Goal: Task Accomplishment & Management: Complete application form

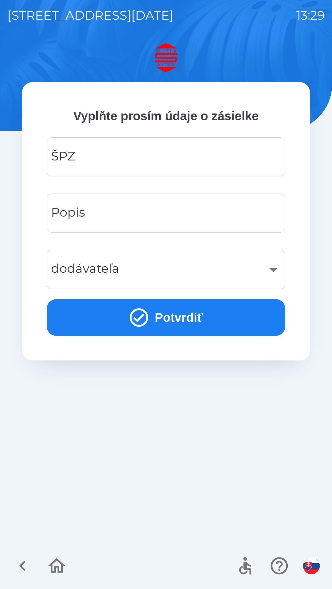
click at [204, 162] on input "ŠPZ" at bounding box center [166, 157] width 224 height 24
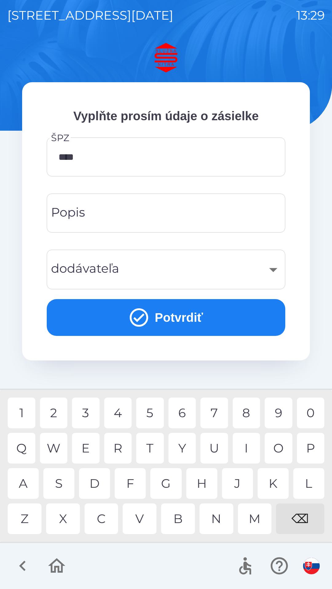
click at [116, 410] on div "4" at bounding box center [118, 413] width 28 height 31
click at [183, 410] on div "6" at bounding box center [182, 413] width 28 height 31
click at [218, 409] on div "7" at bounding box center [214, 413] width 28 height 31
type input "*******"
click at [216, 409] on div "7" at bounding box center [214, 413] width 28 height 31
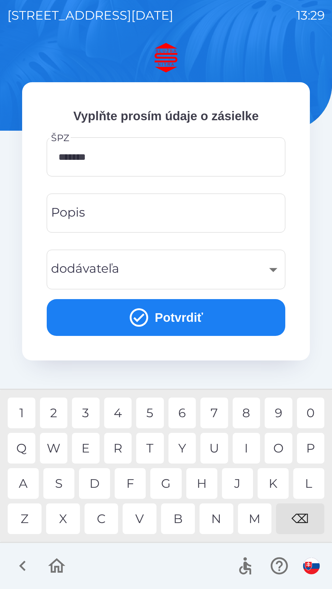
click at [212, 210] on input "Popis" at bounding box center [166, 213] width 224 height 24
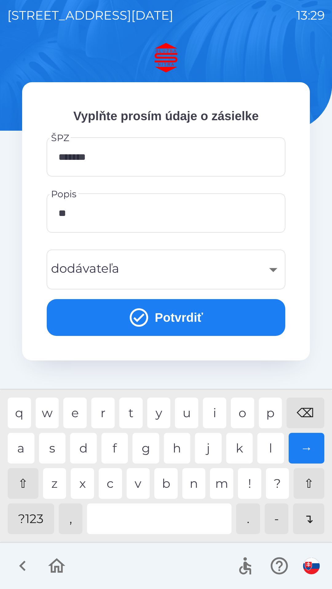
click at [271, 410] on div "p" at bounding box center [270, 413] width 23 height 31
type input "***"
click at [152, 443] on div "g" at bounding box center [145, 448] width 27 height 31
click at [231, 267] on div "​" at bounding box center [166, 269] width 224 height 25
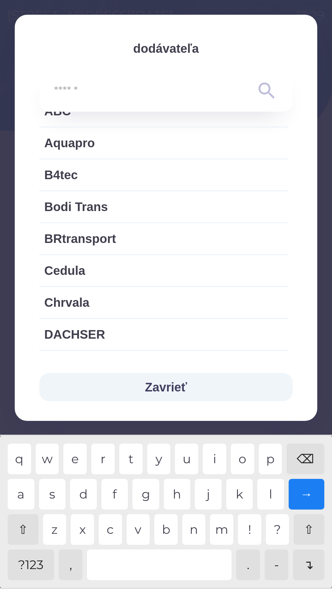
scroll to position [58, 0]
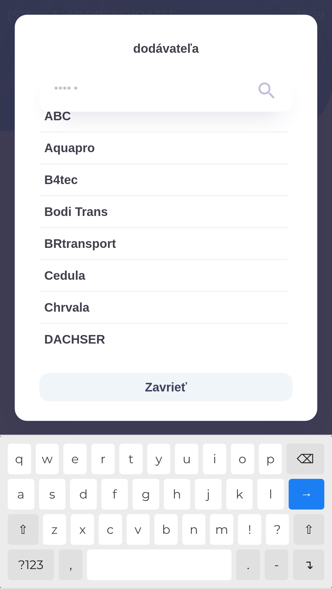
click at [197, 84] on input "text" at bounding box center [153, 91] width 199 height 17
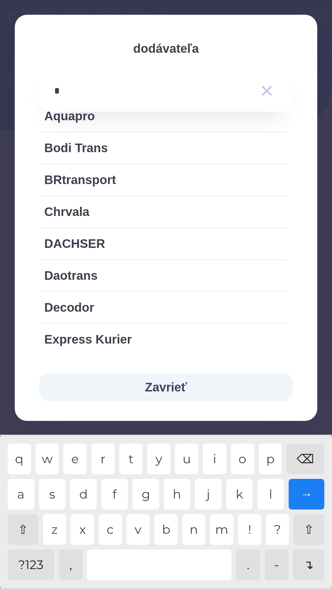
click at [106, 455] on div "r" at bounding box center [102, 459] width 23 height 31
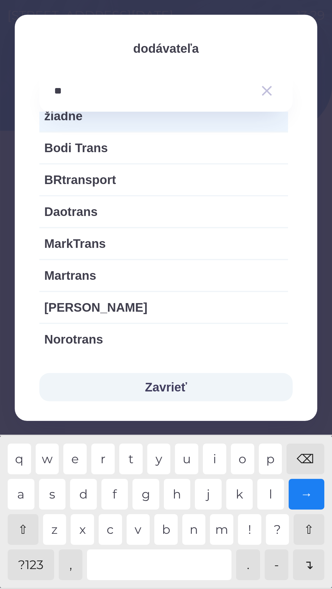
click at [25, 491] on div "a" at bounding box center [21, 494] width 27 height 31
type input "***"
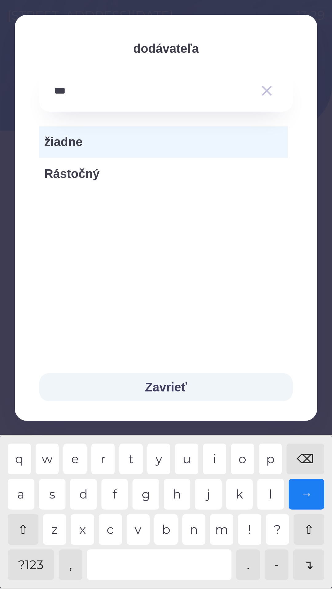
scroll to position [0, 0]
click at [58, 489] on div "s" at bounding box center [52, 494] width 27 height 31
click at [94, 173] on span "Rástočný" at bounding box center [163, 174] width 239 height 18
type input "***"
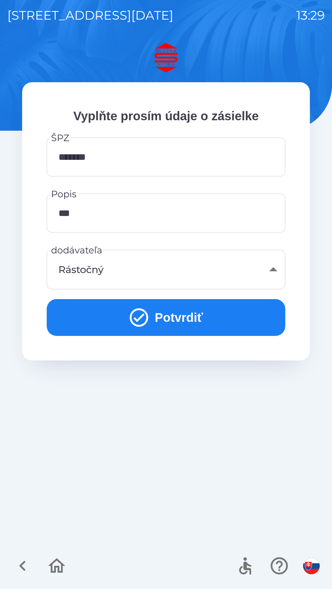
click at [200, 306] on button "Potvrdiť" at bounding box center [166, 317] width 238 height 37
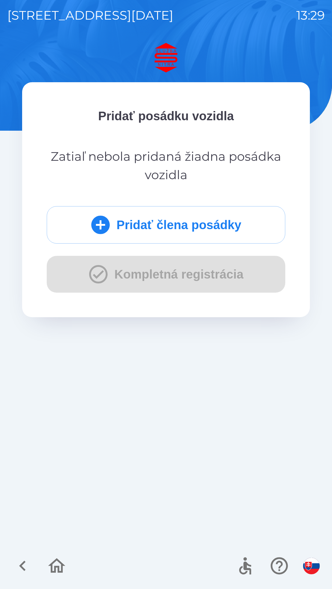
click at [183, 220] on button "Pridať člena posádky" at bounding box center [166, 224] width 238 height 37
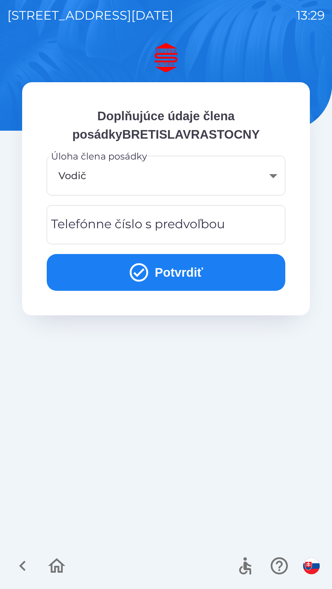
click at [171, 266] on button "Potvrdiť" at bounding box center [166, 272] width 238 height 37
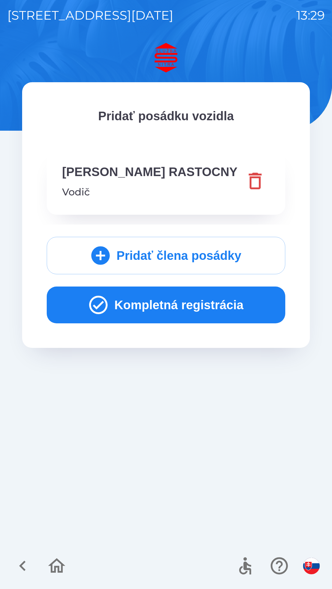
click at [195, 313] on button "Kompletná registrácia" at bounding box center [166, 305] width 238 height 37
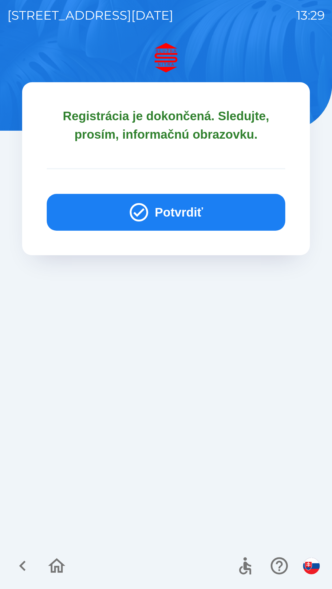
click at [161, 203] on button "Potvrdiť" at bounding box center [166, 212] width 238 height 37
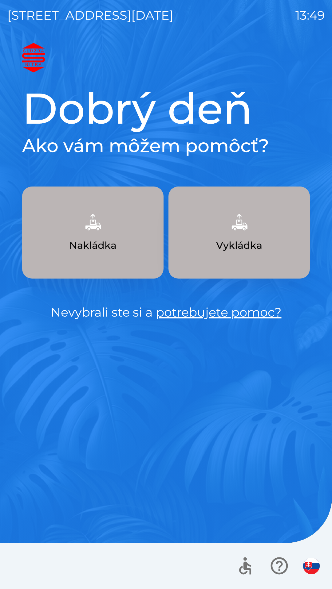
click at [210, 314] on link "potrebujete pomoc?" at bounding box center [219, 312] width 126 height 15
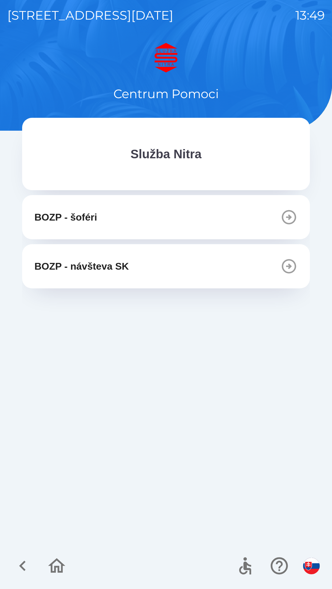
click at [286, 267] on icon "button" at bounding box center [289, 266] width 14 height 14
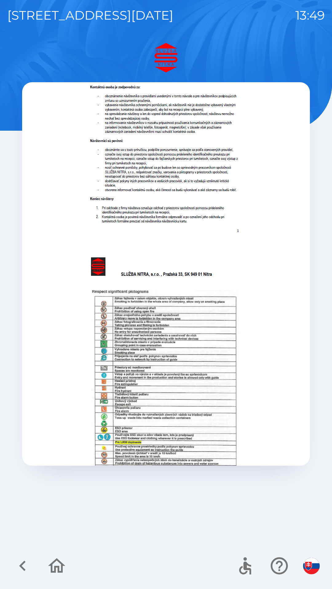
scroll to position [231, 0]
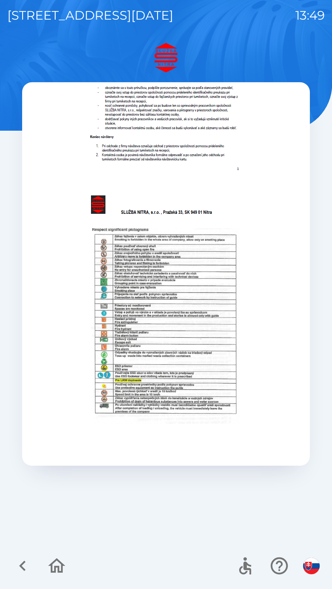
click at [25, 568] on icon "button" at bounding box center [22, 566] width 21 height 21
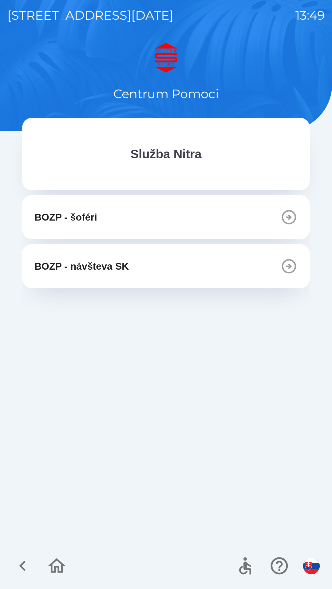
click at [176, 154] on p "Služba Nitra" at bounding box center [165, 154] width 71 height 18
click at [25, 567] on icon "button" at bounding box center [22, 566] width 21 height 21
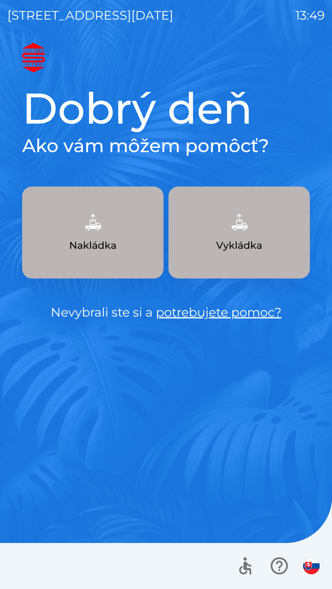
click at [107, 243] on p "Nakládka" at bounding box center [92, 245] width 47 height 15
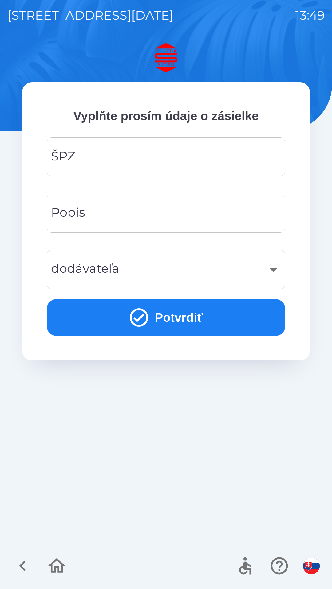
click at [94, 154] on input "ŠPZ" at bounding box center [166, 157] width 224 height 24
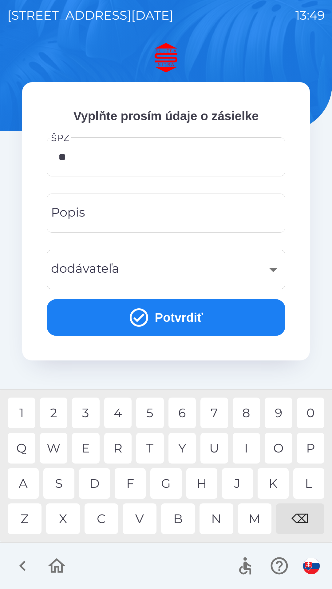
click at [27, 486] on div "A" at bounding box center [23, 484] width 31 height 31
click at [277, 412] on div "9" at bounding box center [278, 413] width 28 height 31
click at [216, 517] on div "N" at bounding box center [216, 519] width 34 height 31
type input "*******"
click at [134, 485] on div "F" at bounding box center [130, 484] width 31 height 31
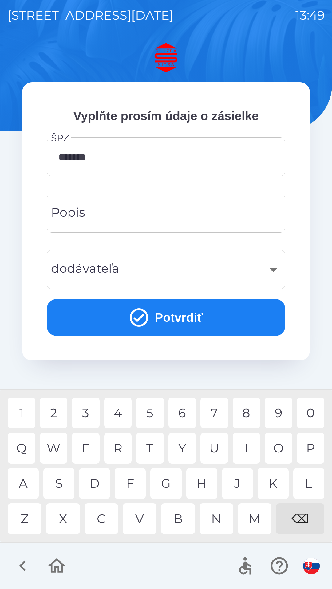
click at [106, 215] on input "Popis" at bounding box center [166, 213] width 224 height 24
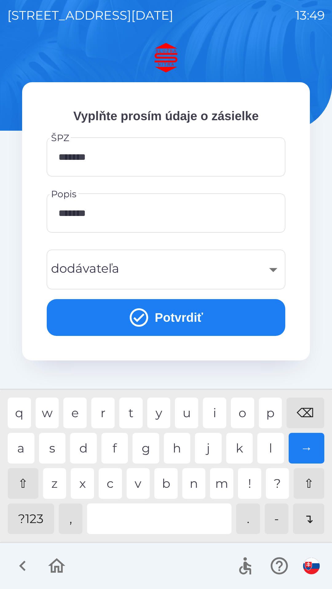
click at [136, 515] on div at bounding box center [159, 519] width 144 height 31
click at [26, 481] on div "⇧" at bounding box center [23, 484] width 31 height 31
click at [138, 478] on div "V" at bounding box center [137, 484] width 23 height 31
click at [22, 480] on div "⇧" at bounding box center [23, 484] width 31 height 31
type input "**********"
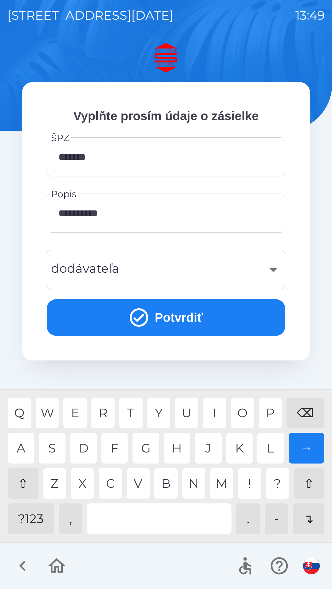
click at [134, 269] on div "​" at bounding box center [166, 269] width 224 height 25
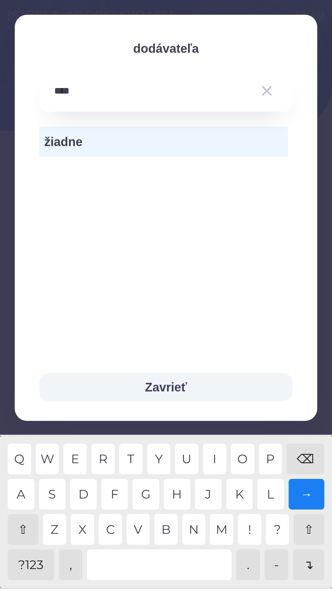
type input "*****"
click at [135, 453] on div "T" at bounding box center [130, 459] width 23 height 31
click at [309, 494] on div "→" at bounding box center [306, 494] width 36 height 31
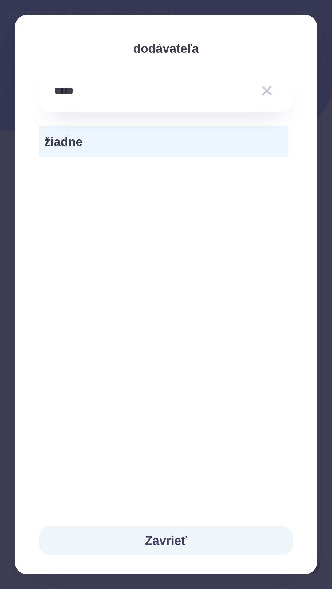
click at [310, 563] on div "Zavrieť" at bounding box center [166, 541] width 302 height 68
click at [189, 540] on button "Zavrieť" at bounding box center [165, 541] width 253 height 28
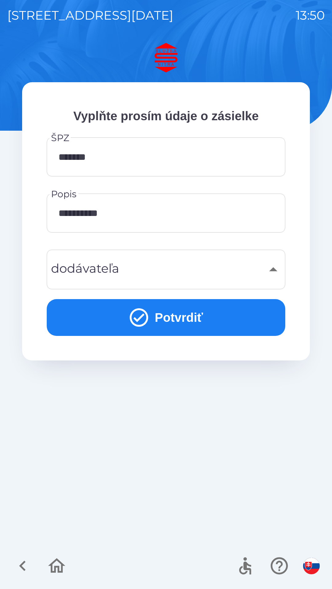
click at [120, 269] on div "​" at bounding box center [166, 269] width 224 height 25
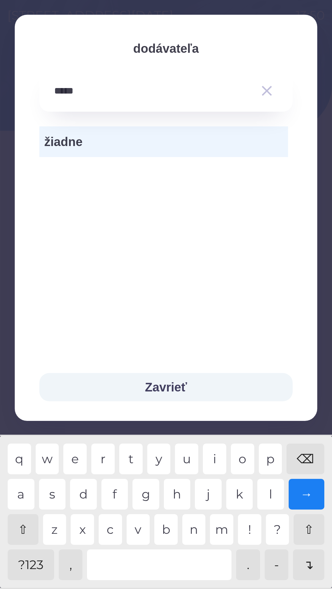
click at [94, 140] on span "žiadne" at bounding box center [163, 142] width 239 height 18
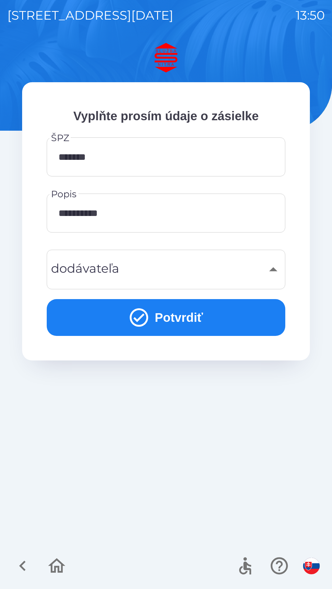
click at [130, 268] on div "​" at bounding box center [166, 269] width 224 height 25
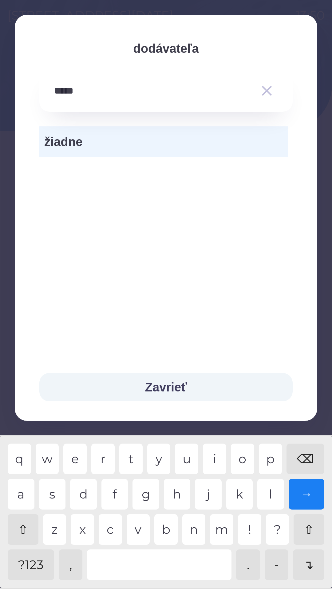
click at [309, 494] on div "→" at bounding box center [306, 494] width 36 height 31
click at [313, 494] on div "→" at bounding box center [306, 494] width 36 height 31
click at [270, 87] on icon "button" at bounding box center [267, 91] width 10 height 10
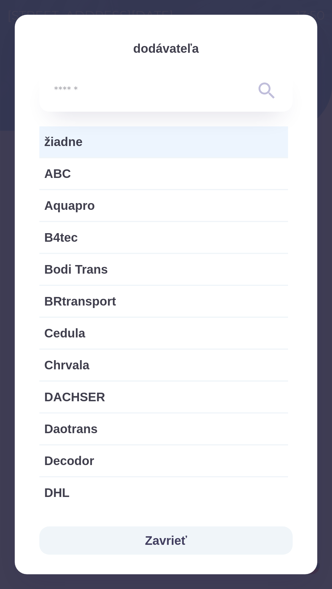
click at [192, 537] on button "Zavrieť" at bounding box center [165, 541] width 253 height 28
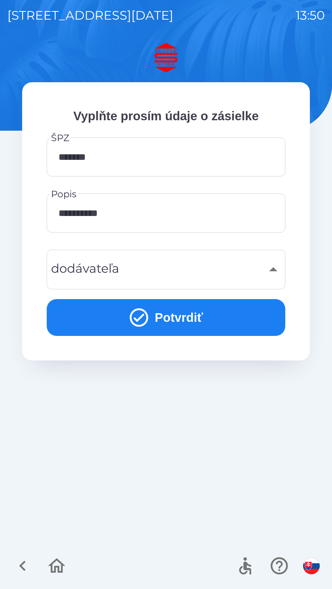
click at [197, 322] on button "Potvrdiť" at bounding box center [166, 317] width 238 height 37
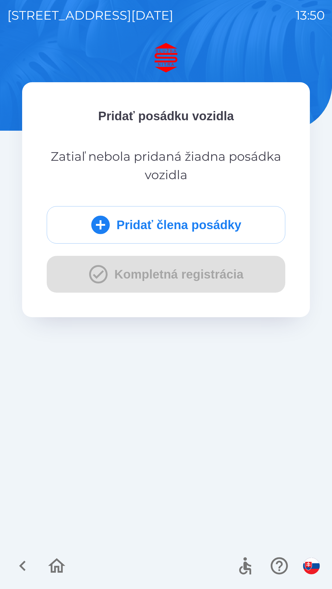
click at [282, 562] on icon "button" at bounding box center [279, 566] width 21 height 21
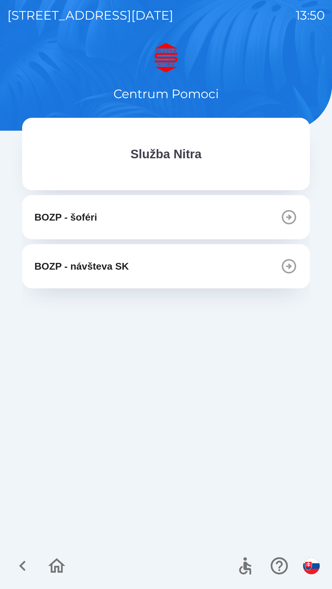
click at [189, 159] on p "Služba Nitra" at bounding box center [165, 154] width 71 height 18
click at [25, 558] on icon "button" at bounding box center [22, 566] width 21 height 21
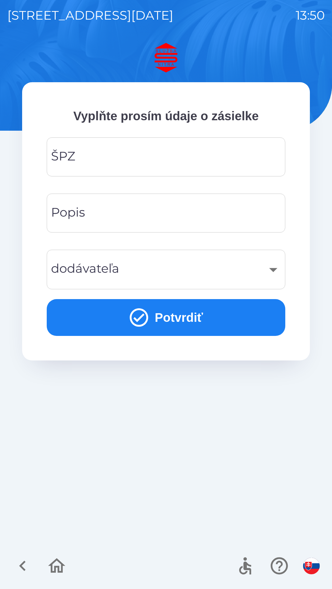
click at [103, 156] on input "ŠPZ" at bounding box center [166, 157] width 224 height 24
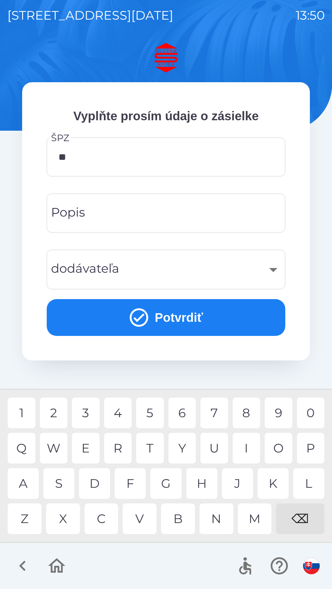
click at [26, 480] on div "A" at bounding box center [23, 484] width 31 height 31
type input "*******"
click at [110, 210] on input "Popis" at bounding box center [166, 213] width 224 height 24
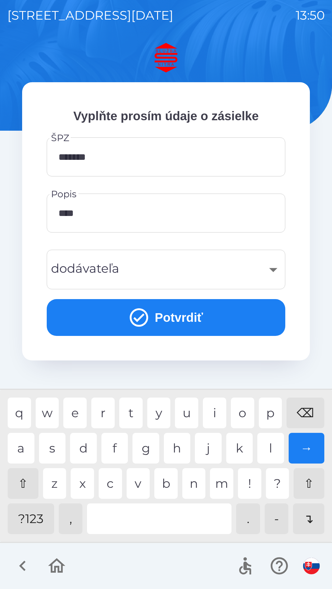
click at [144, 483] on div "v" at bounding box center [137, 484] width 23 height 31
click at [138, 477] on div "V" at bounding box center [137, 484] width 23 height 31
click at [57, 480] on div "Z" at bounding box center [54, 484] width 23 height 31
type input "**********"
click at [142, 487] on div "V" at bounding box center [137, 484] width 23 height 31
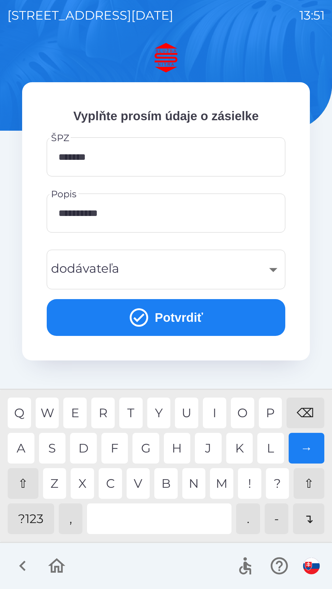
click at [212, 317] on button "Potvrdiť" at bounding box center [166, 317] width 238 height 37
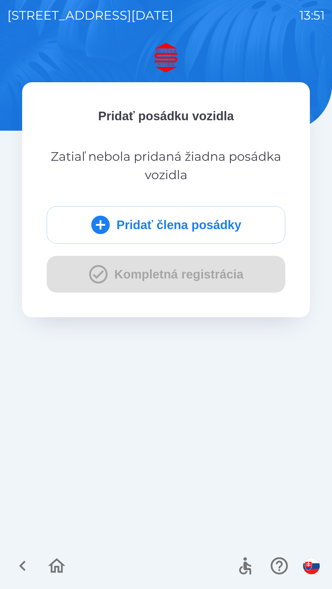
click at [173, 168] on p "Zatiaľ nebola pridaná žiadna posádka vozidla" at bounding box center [166, 165] width 238 height 37
click at [125, 276] on div "Pridať člena posádky Kompletná registrácia" at bounding box center [166, 249] width 238 height 87
click at [121, 280] on div "Pridať člena posádky Kompletná registrácia" at bounding box center [166, 249] width 238 height 87
click at [277, 564] on icon "button" at bounding box center [278, 566] width 17 height 17
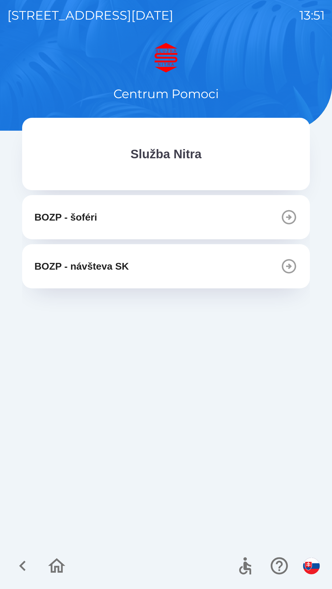
click at [291, 216] on icon "button" at bounding box center [288, 217] width 17 height 17
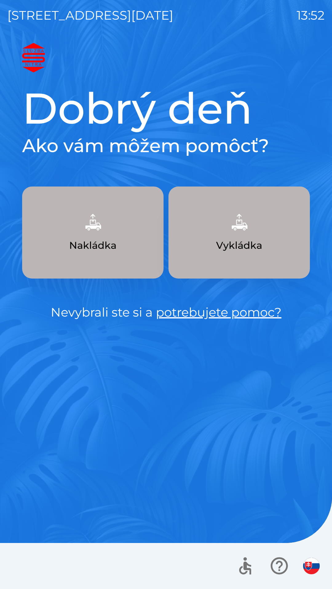
click at [214, 309] on link "potrebujete pomoc?" at bounding box center [219, 312] width 126 height 15
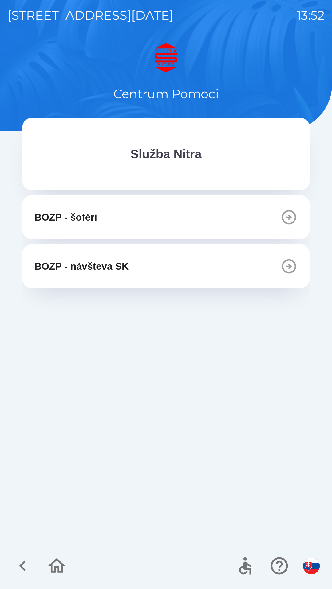
click at [122, 268] on p "BOZP - návšteva SK" at bounding box center [81, 266] width 94 height 15
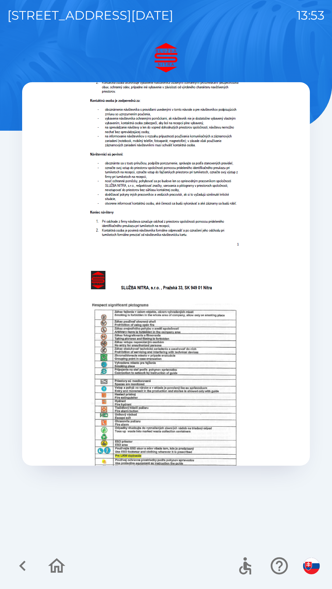
scroll to position [231, 0]
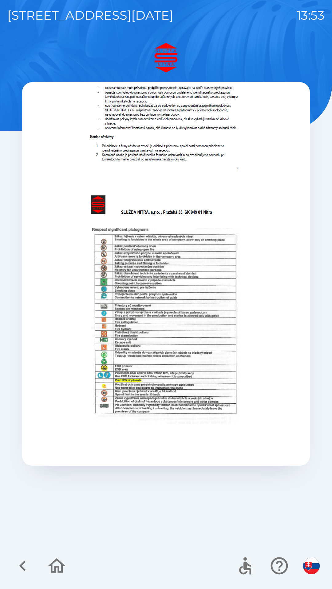
click at [58, 566] on icon "button" at bounding box center [56, 566] width 21 height 21
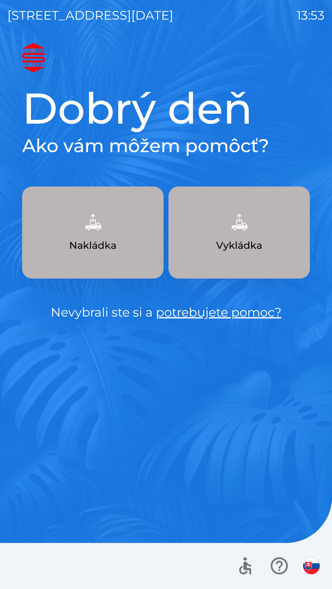
click at [248, 310] on link "potrebujete pomoc?" at bounding box center [219, 312] width 126 height 15
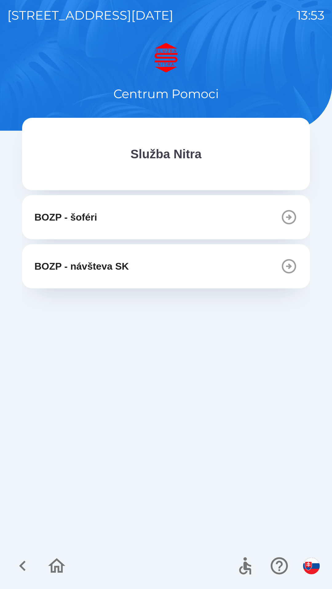
click at [290, 214] on icon "button" at bounding box center [288, 217] width 17 height 17
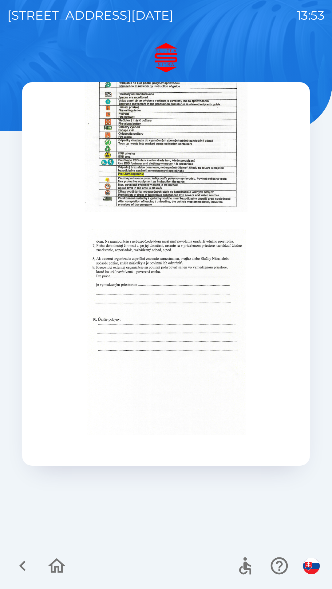
scroll to position [705, 0]
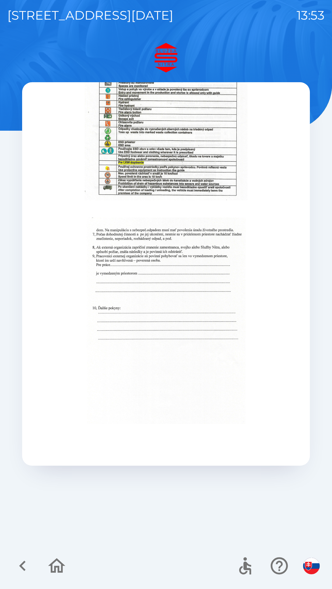
click at [24, 567] on icon "button" at bounding box center [22, 566] width 21 height 21
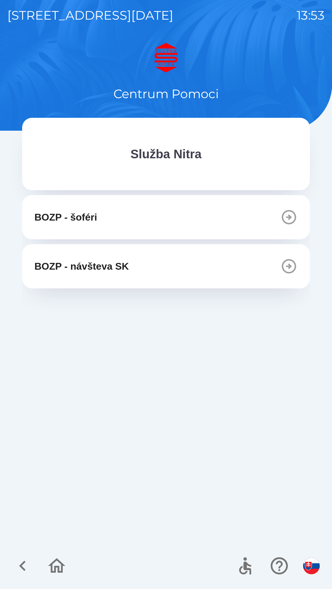
click at [58, 570] on icon "button" at bounding box center [56, 566] width 17 height 15
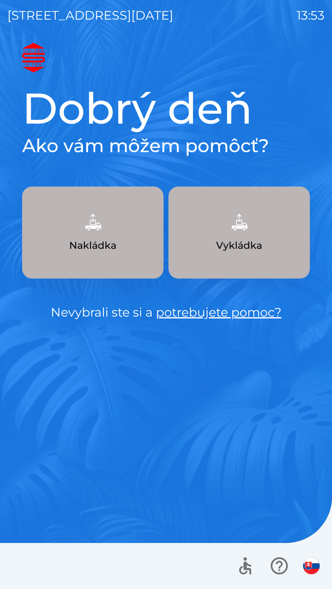
click at [100, 245] on p "Nakládka" at bounding box center [92, 245] width 47 height 15
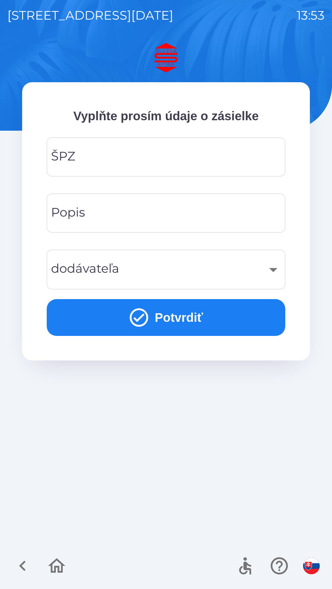
click at [87, 152] on input "ŠPZ" at bounding box center [166, 157] width 224 height 24
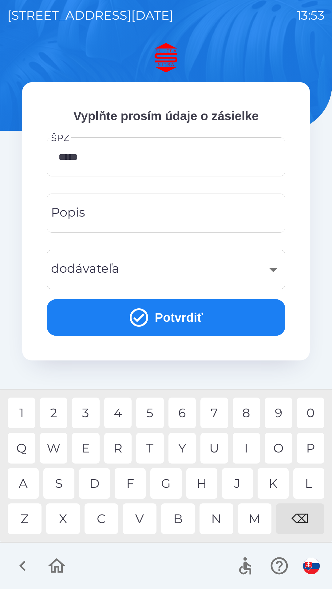
click at [278, 411] on div "9" at bounding box center [278, 413] width 28 height 31
click at [215, 519] on div "N" at bounding box center [216, 519] width 34 height 31
type input "*******"
click at [134, 483] on div "F" at bounding box center [130, 484] width 31 height 31
click at [101, 217] on input "Popis" at bounding box center [166, 213] width 224 height 24
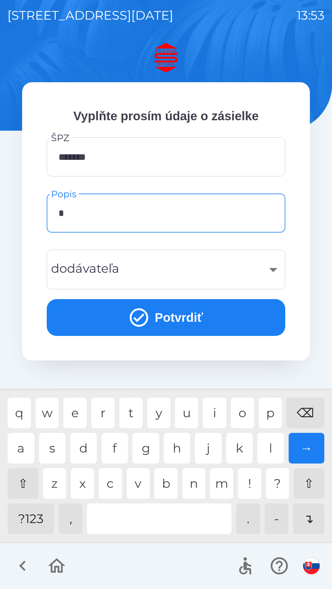
click at [56, 449] on div "s" at bounding box center [52, 448] width 27 height 31
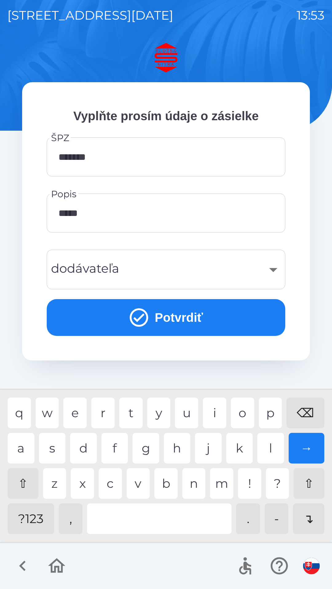
click at [214, 415] on div "i" at bounding box center [214, 413] width 23 height 31
click at [55, 447] on div "s" at bounding box center [52, 448] width 27 height 31
click at [145, 512] on div at bounding box center [159, 519] width 144 height 31
click at [141, 484] on div "v" at bounding box center [137, 484] width 23 height 31
type input "**********"
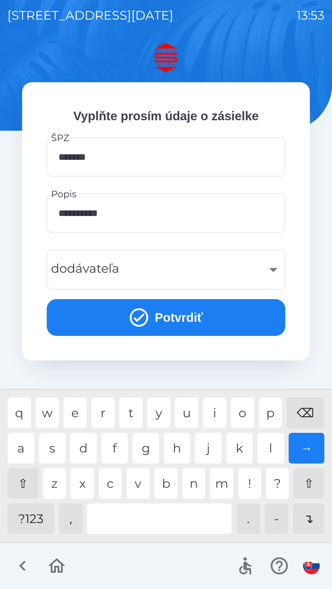
click at [142, 487] on div "v" at bounding box center [137, 484] width 23 height 31
click at [115, 265] on div "​" at bounding box center [166, 269] width 224 height 25
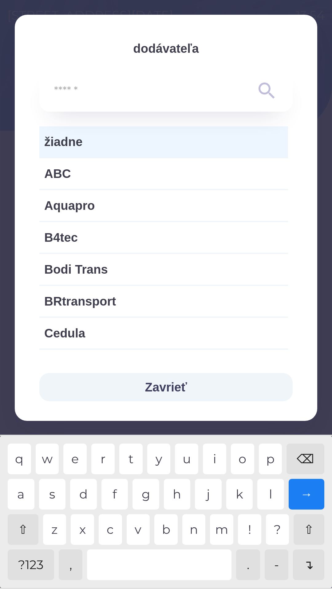
click at [94, 146] on span "žiadne" at bounding box center [163, 142] width 239 height 18
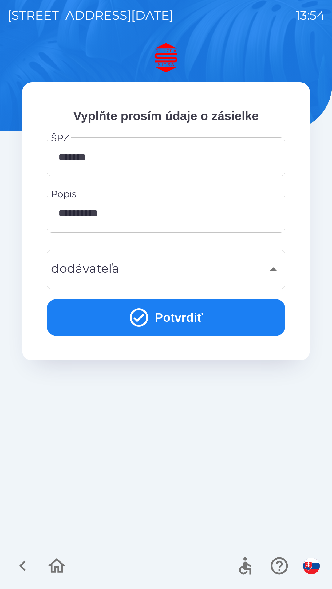
click at [183, 314] on button "Potvrdiť" at bounding box center [166, 317] width 238 height 37
